Goal: Navigation & Orientation: Find specific page/section

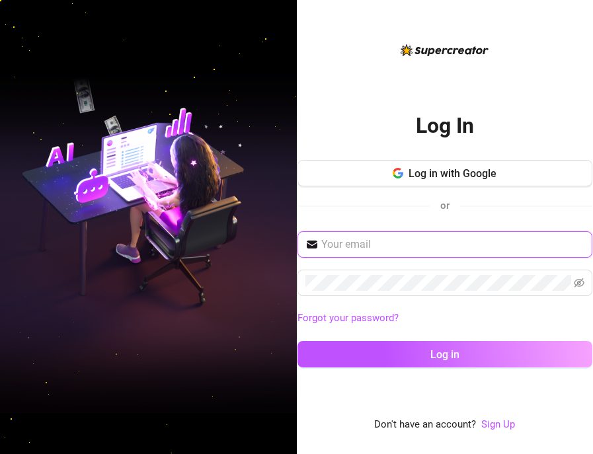
click at [519, 243] on input "text" at bounding box center [452, 245] width 263 height 16
click at [413, 243] on input "text" at bounding box center [452, 245] width 263 height 16
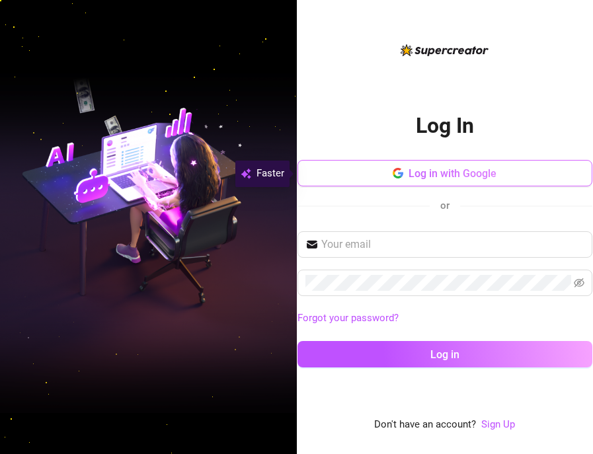
click at [432, 169] on span "Log in with Google" at bounding box center [453, 173] width 88 height 13
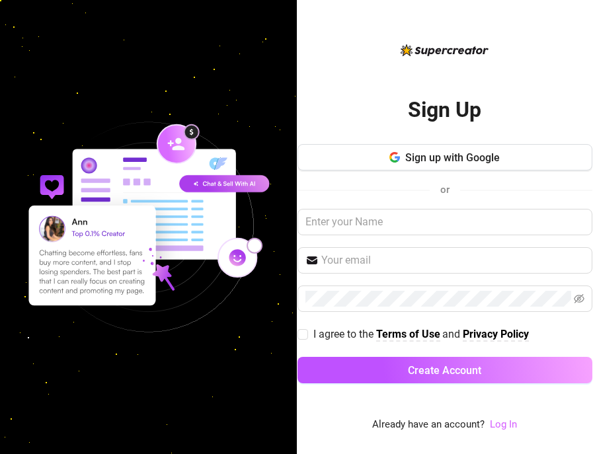
click at [497, 424] on link "Log In" at bounding box center [503, 425] width 27 height 12
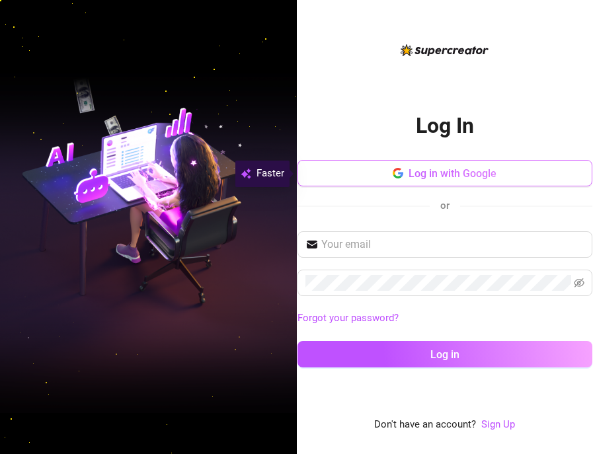
click at [415, 179] on span "Log in with Google" at bounding box center [453, 173] width 88 height 13
click at [428, 182] on button "Log in with Google" at bounding box center [445, 173] width 295 height 26
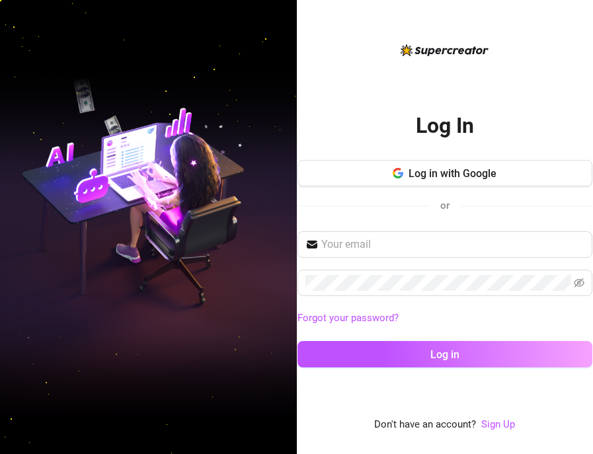
click at [376, 125] on div "Log In Log in with Google or Forgot your password? Log in" at bounding box center [445, 237] width 295 height 285
click at [473, 167] on button "Log in with Google" at bounding box center [445, 173] width 295 height 26
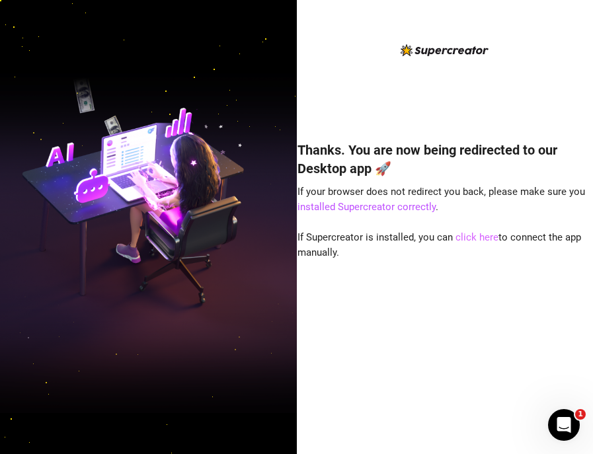
click at [474, 237] on link "click here" at bounding box center [477, 238] width 43 height 12
click at [416, 89] on div "Thanks. You are now being redirected to our Desktop app 🚀 If your browser does …" at bounding box center [445, 237] width 295 height 391
click at [400, 67] on div "Thanks. You are now being redirected to our Desktop app 🚀 If your browser does …" at bounding box center [445, 237] width 295 height 391
